Goal: Task Accomplishment & Management: Complete application form

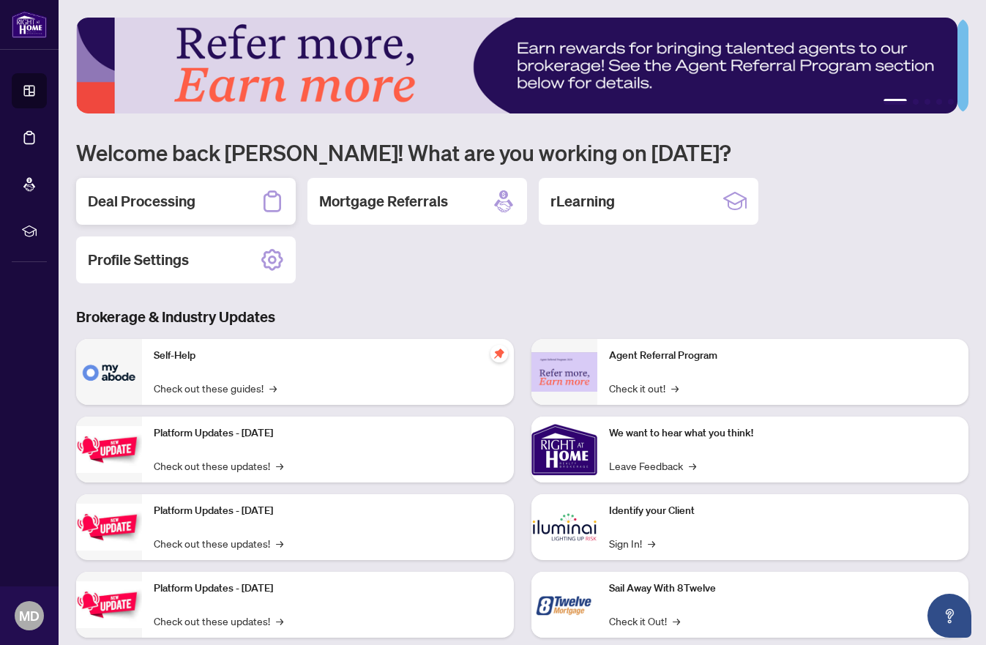
click at [176, 200] on h2 "Deal Processing" at bounding box center [142, 201] width 108 height 20
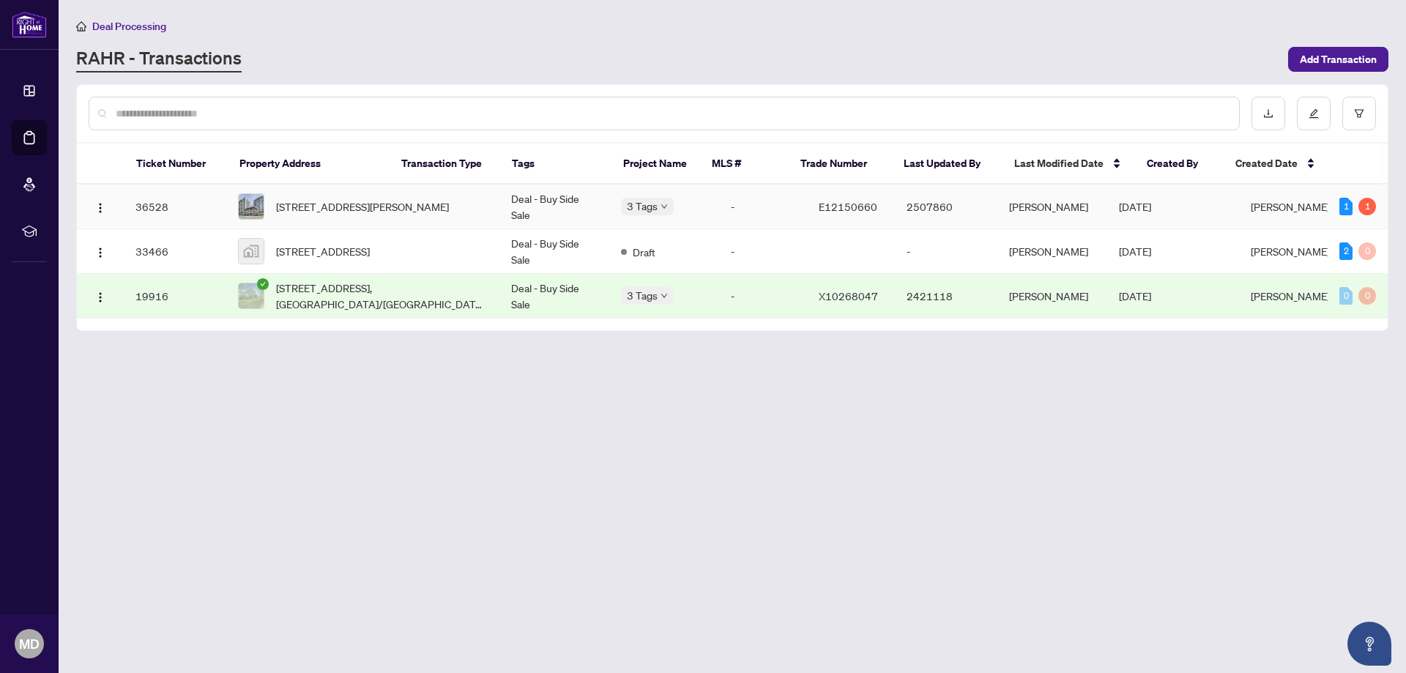
click at [819, 210] on span "E12150660" at bounding box center [848, 206] width 59 height 13
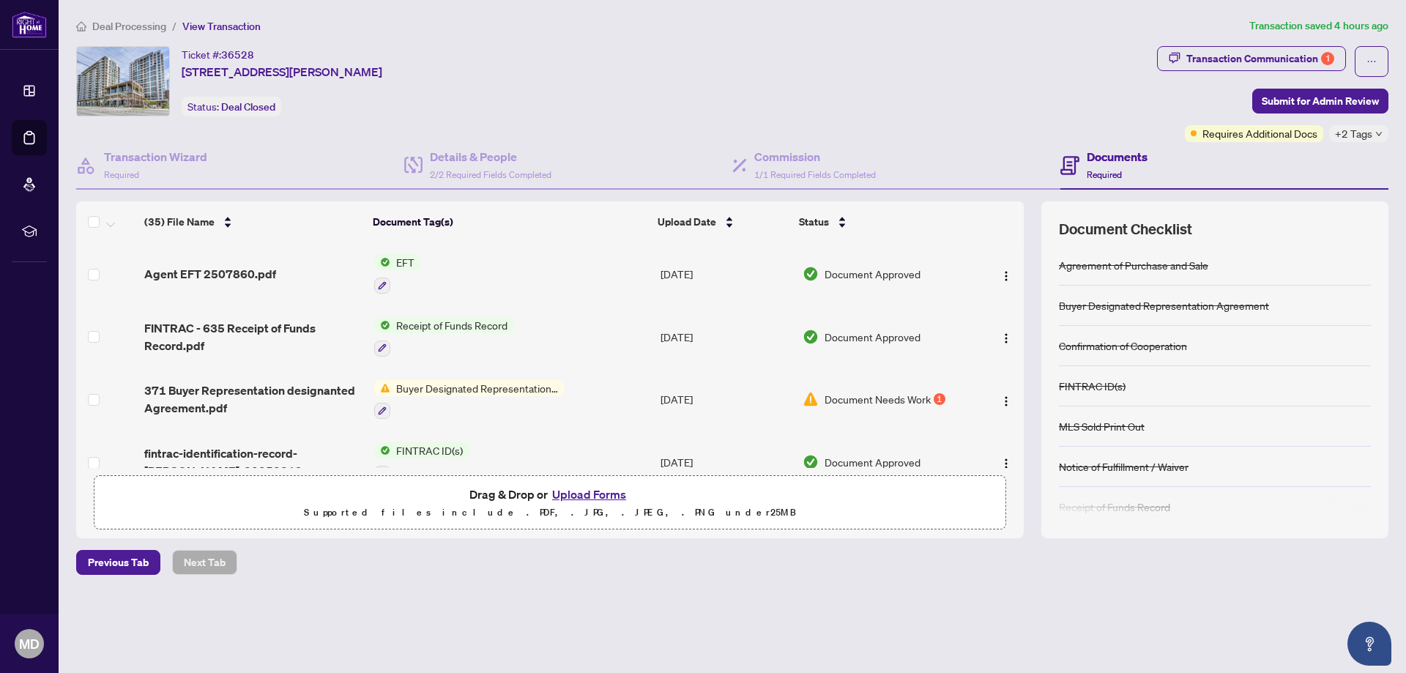
click at [500, 495] on span "Drag & Drop or Upload Forms" at bounding box center [549, 494] width 161 height 19
click at [378, 498] on div "Drag & Drop or Upload Forms Supported files include .PDF, .JPG, .JPEG, .PNG und…" at bounding box center [549, 503] width 893 height 37
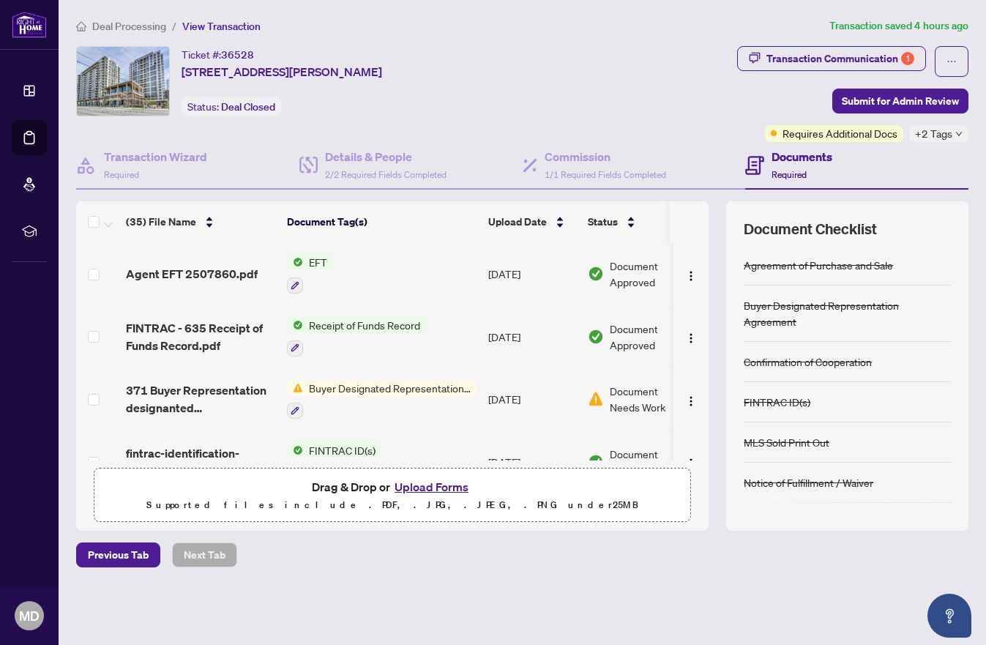
click at [405, 479] on button "Upload Forms" at bounding box center [431, 486] width 83 height 19
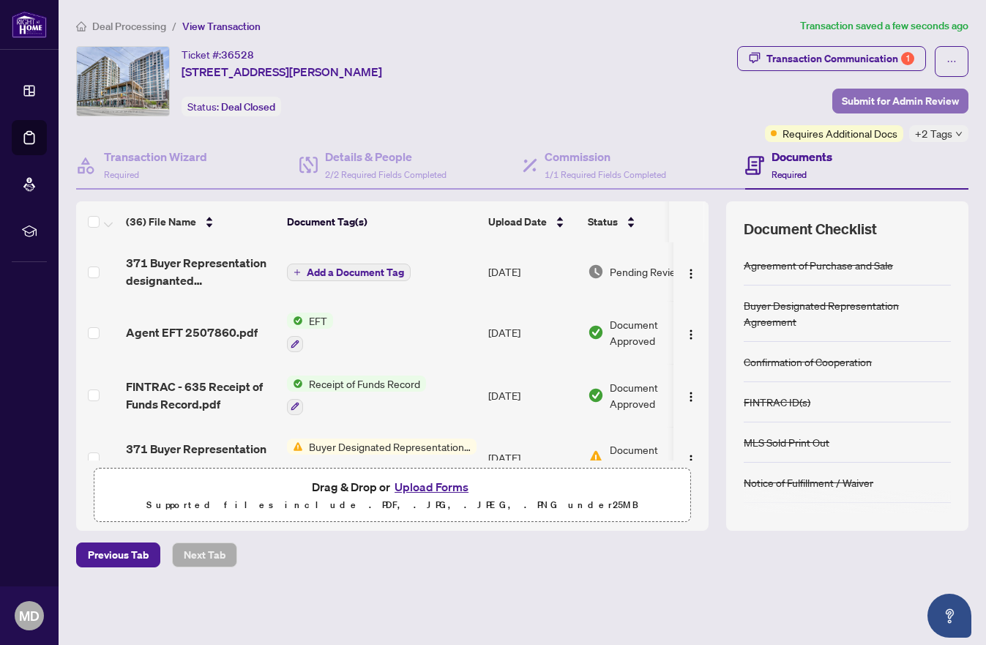
click at [899, 97] on span "Submit for Admin Review" at bounding box center [900, 100] width 117 height 23
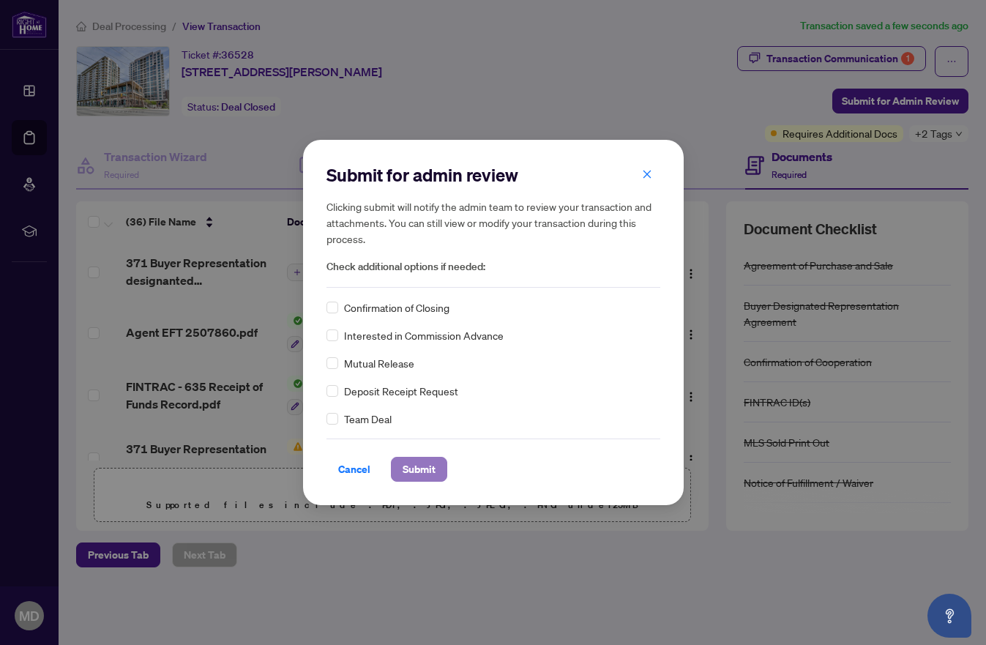
click at [412, 467] on span "Submit" at bounding box center [419, 469] width 33 height 23
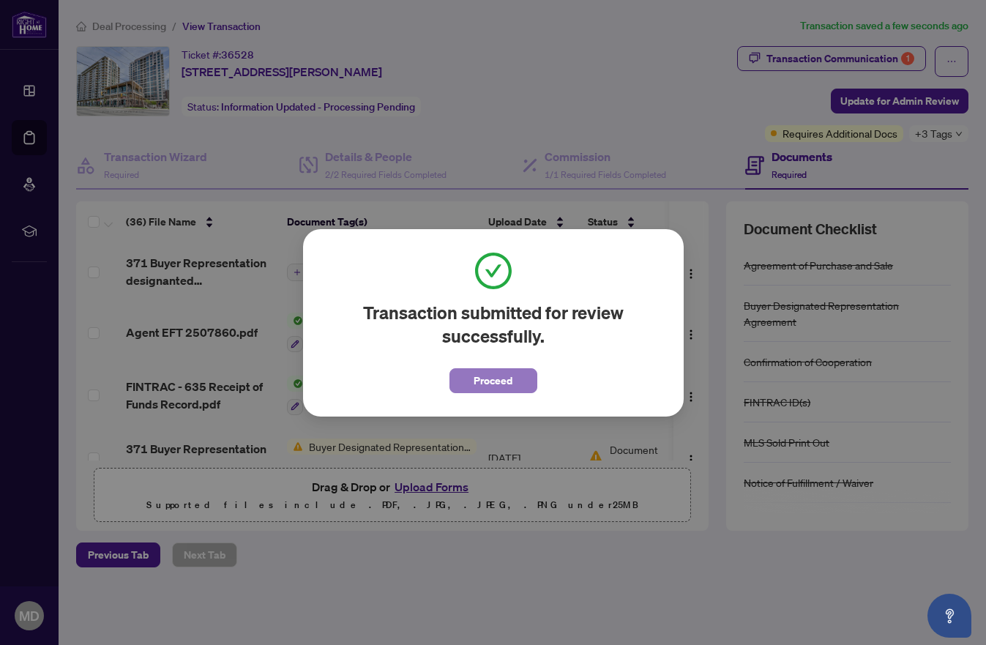
click at [495, 382] on span "Proceed" at bounding box center [493, 380] width 39 height 23
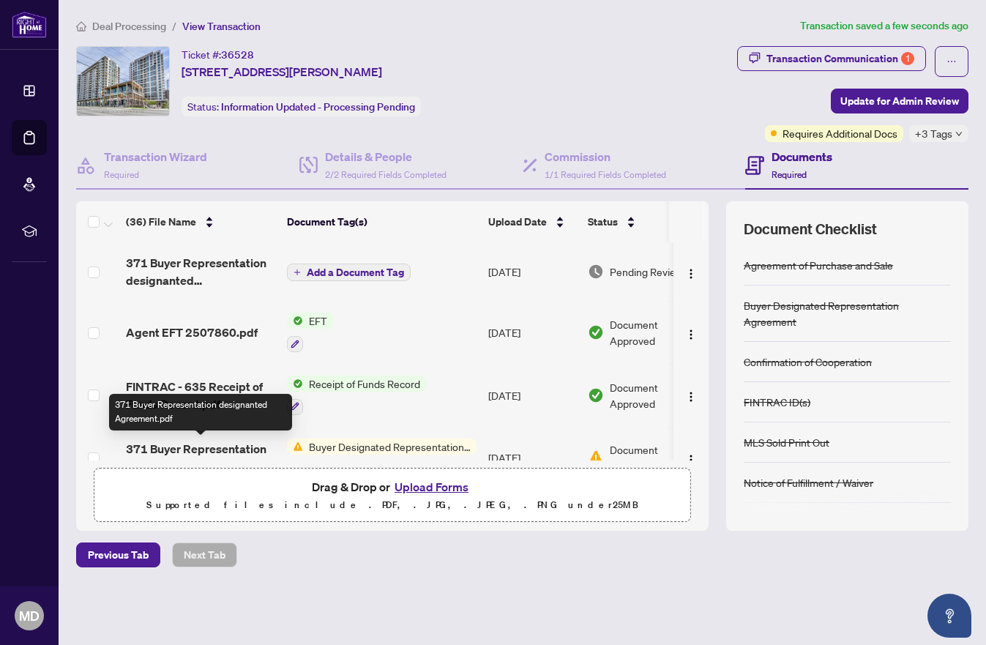
click at [268, 446] on span "371 Buyer Representation designanted Agreement.pdf" at bounding box center [200, 457] width 149 height 35
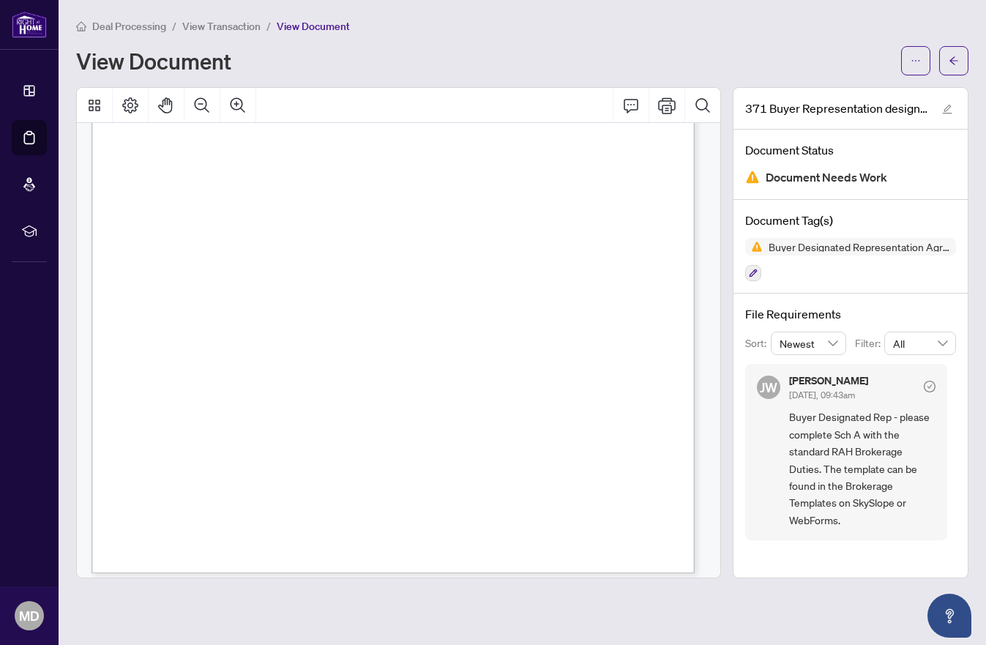
scroll to position [2756, 0]
click at [819, 276] on div "Buyer Designated Representation Agreement" at bounding box center [850, 260] width 211 height 44
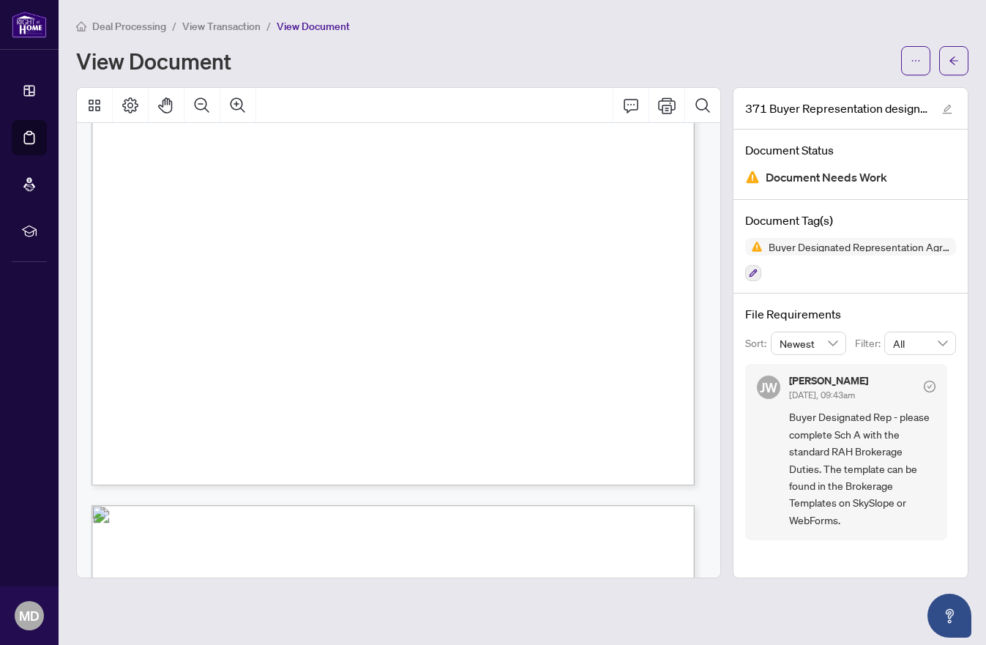
scroll to position [2024, 0]
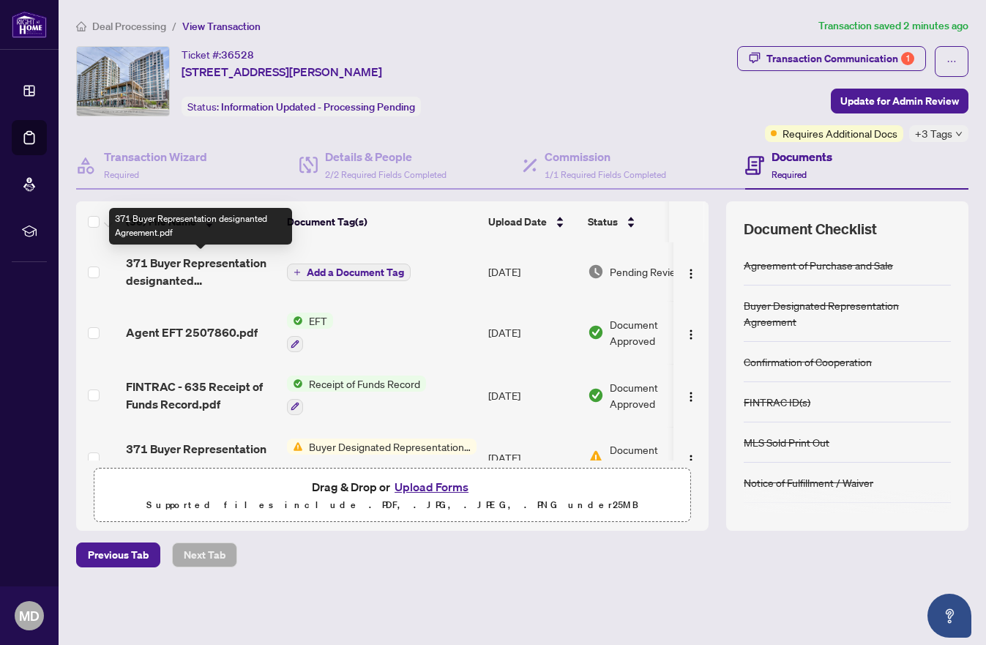
click at [242, 260] on span "371 Buyer Representation designanted Agreement.pdf" at bounding box center [200, 271] width 149 height 35
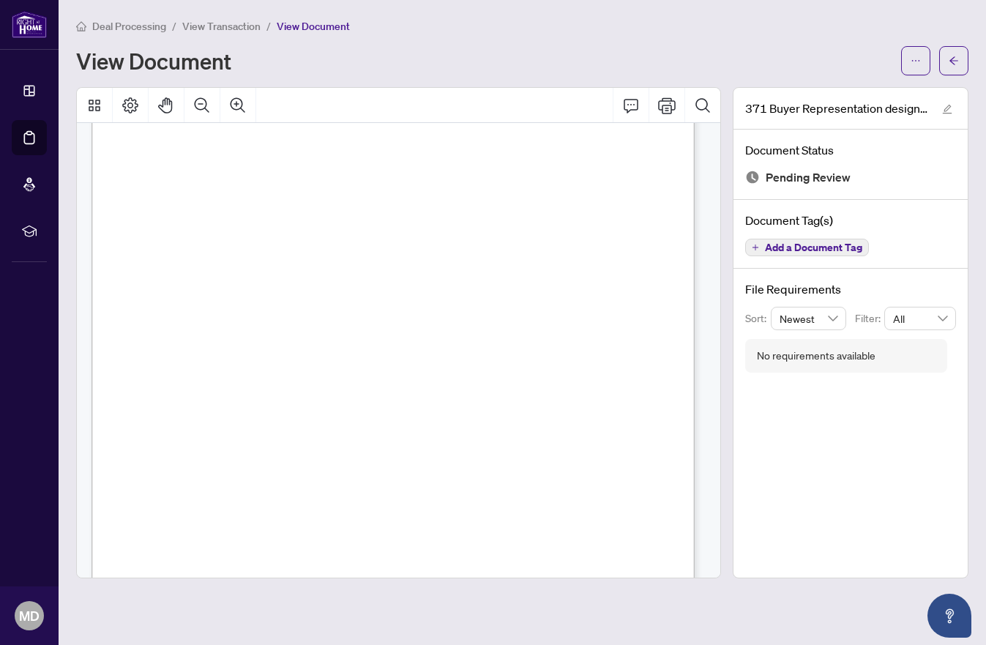
scroll to position [1800, 0]
